Goal: Transaction & Acquisition: Subscribe to service/newsletter

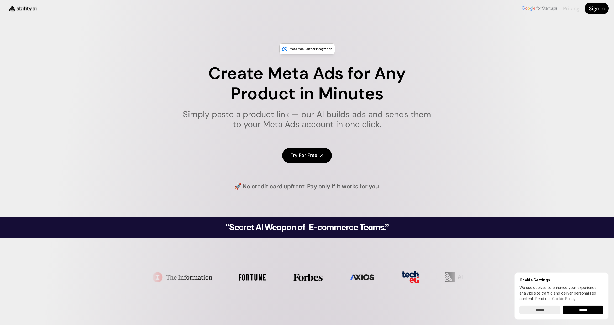
click at [576, 11] on link "Pricing" at bounding box center [571, 8] width 16 height 7
click at [575, 10] on link "Pricing" at bounding box center [571, 8] width 16 height 7
click at [572, 10] on link "Pricing" at bounding box center [571, 8] width 16 height 7
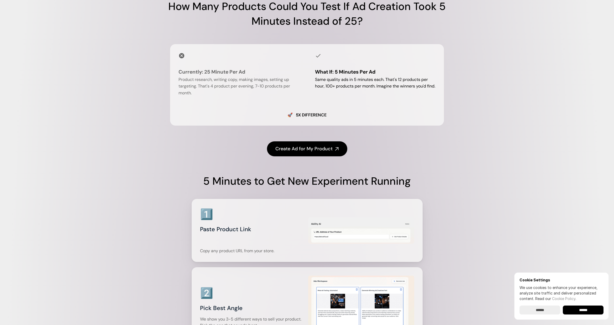
scroll to position [604, 0]
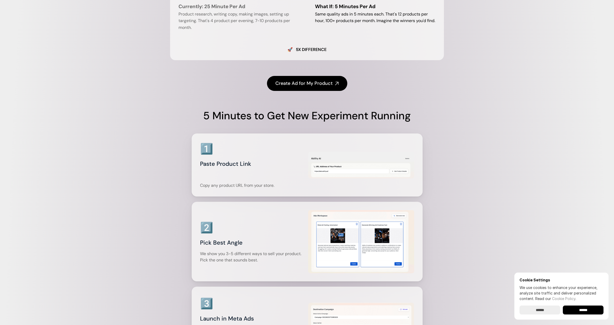
click at [364, 243] on img at bounding box center [361, 241] width 106 height 64
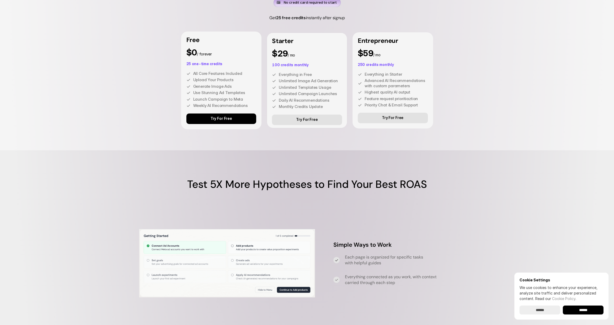
scroll to position [1496, 0]
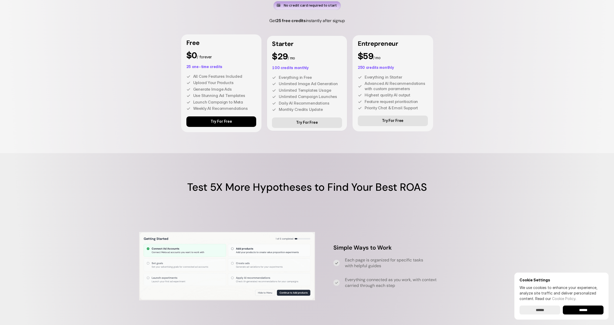
click at [228, 124] on link "Try For Free" at bounding box center [221, 121] width 70 height 10
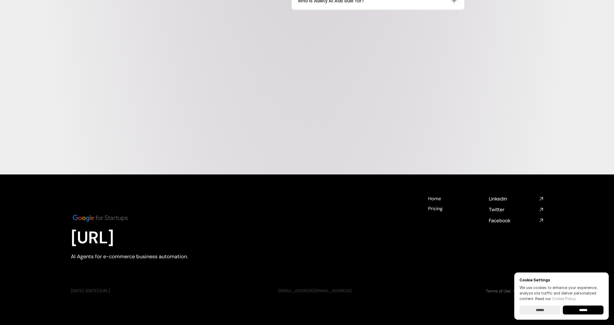
scroll to position [2028, 0]
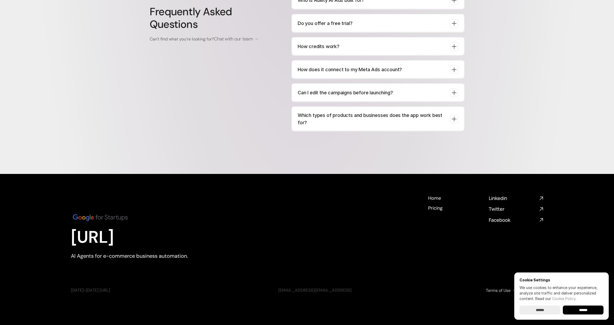
click at [505, 291] on link "Terms of Use" at bounding box center [498, 290] width 25 height 6
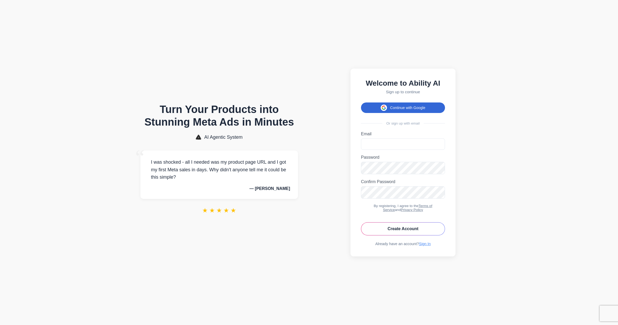
click at [380, 105] on button "Continue with Google" at bounding box center [403, 107] width 84 height 10
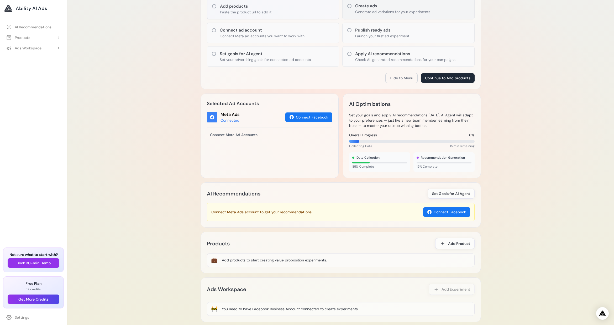
scroll to position [118, 0]
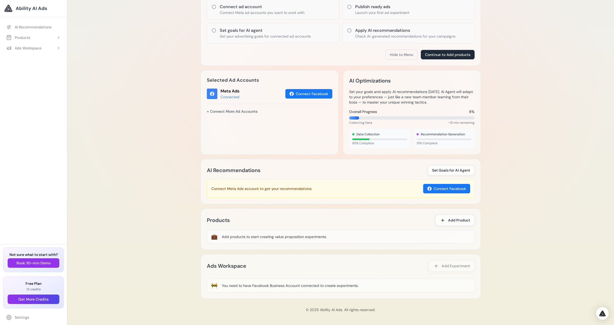
click at [25, 323] on div "Verify your email Get 25 credits for free after email verification Verify Email…" at bounding box center [33, 284] width 67 height 81
click at [25, 320] on link "Settings" at bounding box center [33, 316] width 61 height 9
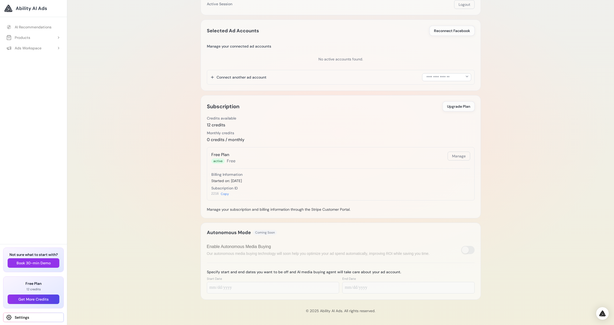
scroll to position [62, 0]
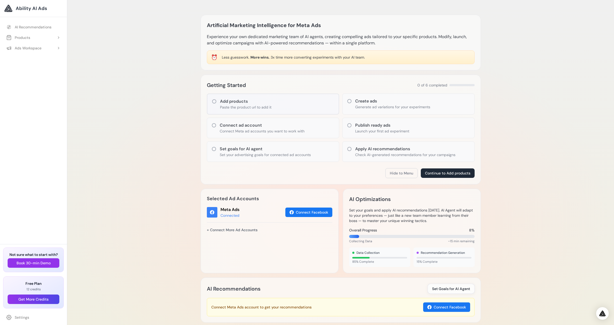
click at [35, 10] on span "Ability AI Ads" at bounding box center [31, 8] width 31 height 7
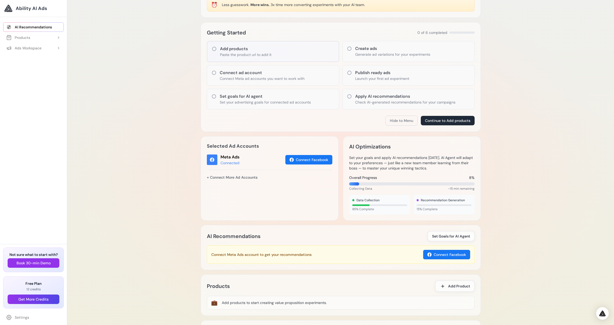
scroll to position [118, 0]
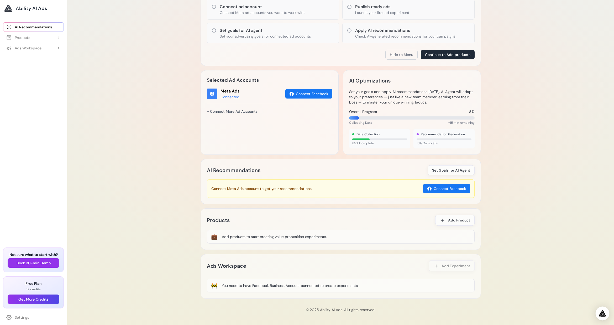
click at [599, 314] on img "Open Intercom Messenger" at bounding box center [602, 313] width 7 height 6
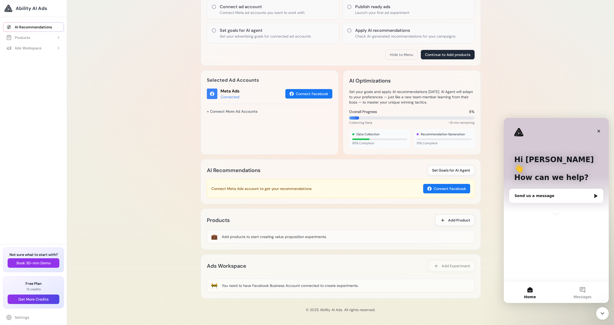
scroll to position [0, 0]
click at [599, 314] on icon "Close Intercom Messenger" at bounding box center [602, 313] width 6 height 6
